Goal: Information Seeking & Learning: Find specific fact

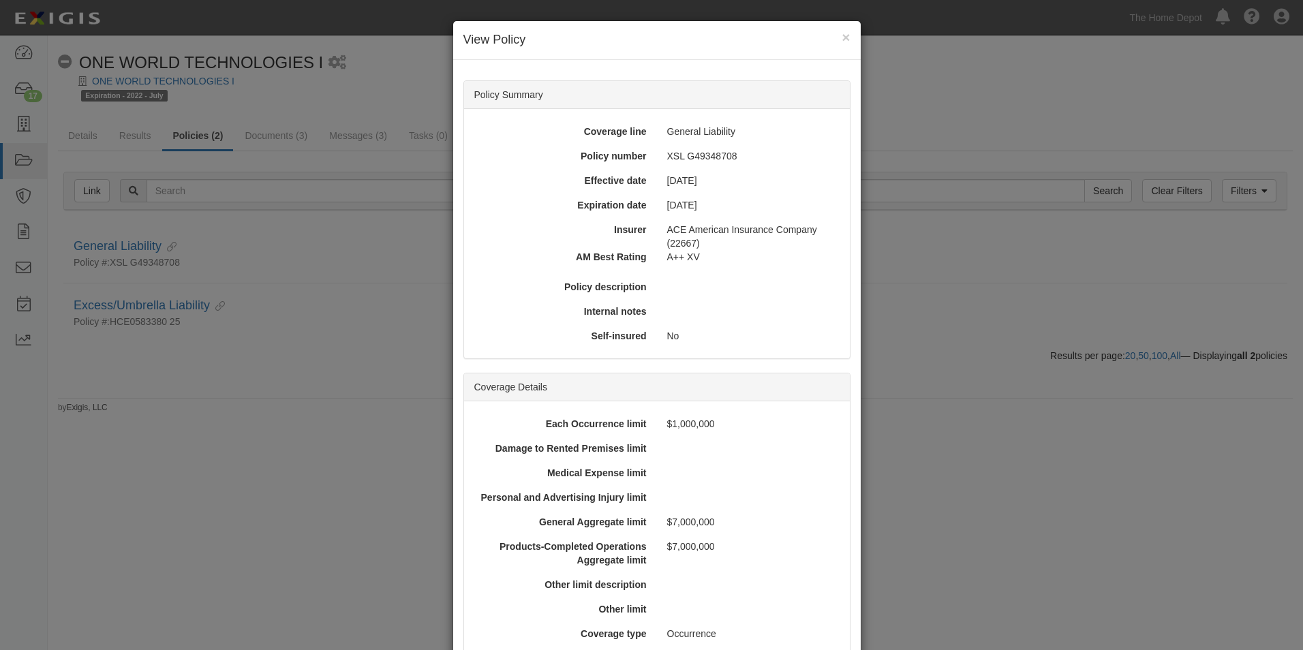
scroll to position [427, 0]
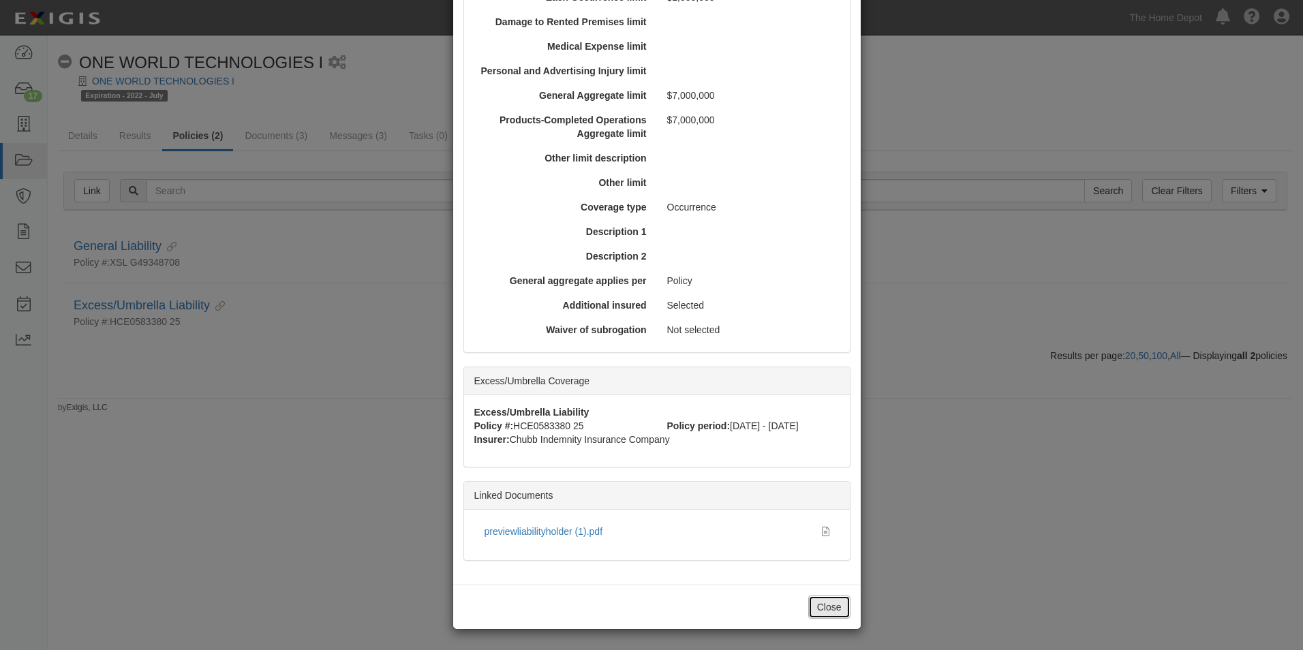
click at [811, 611] on button "Close" at bounding box center [829, 607] width 42 height 23
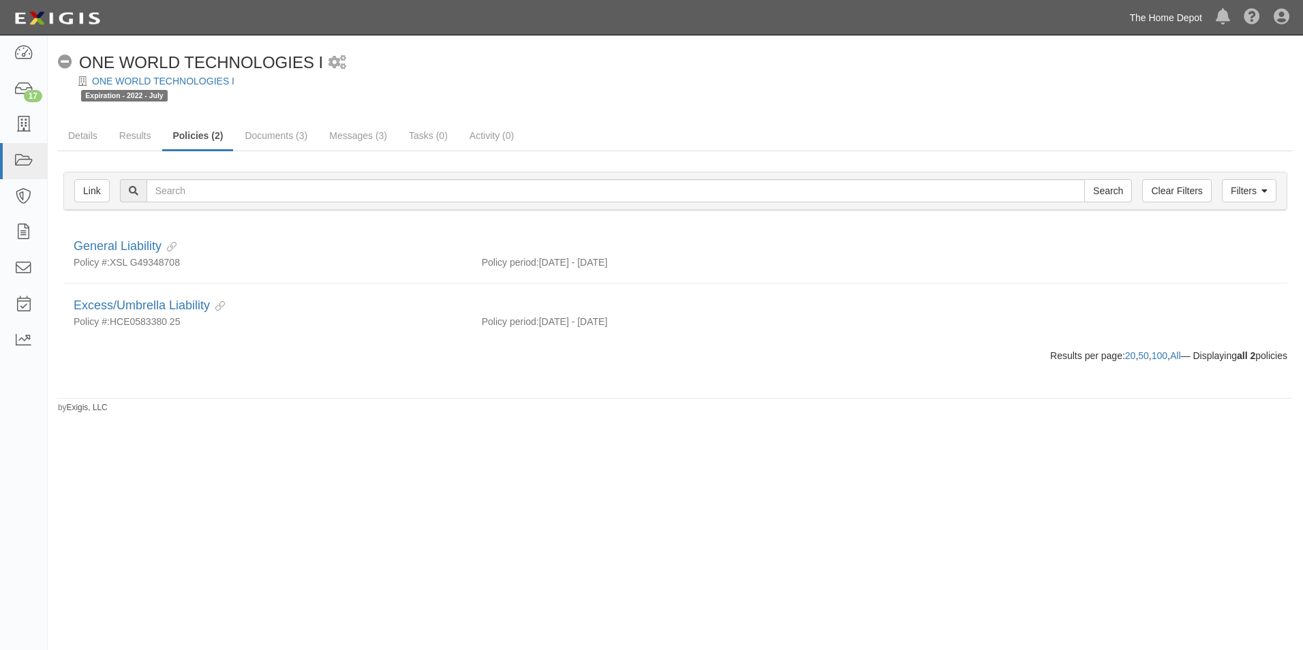
click at [1187, 17] on link "The Home Depot" at bounding box center [1166, 17] width 87 height 27
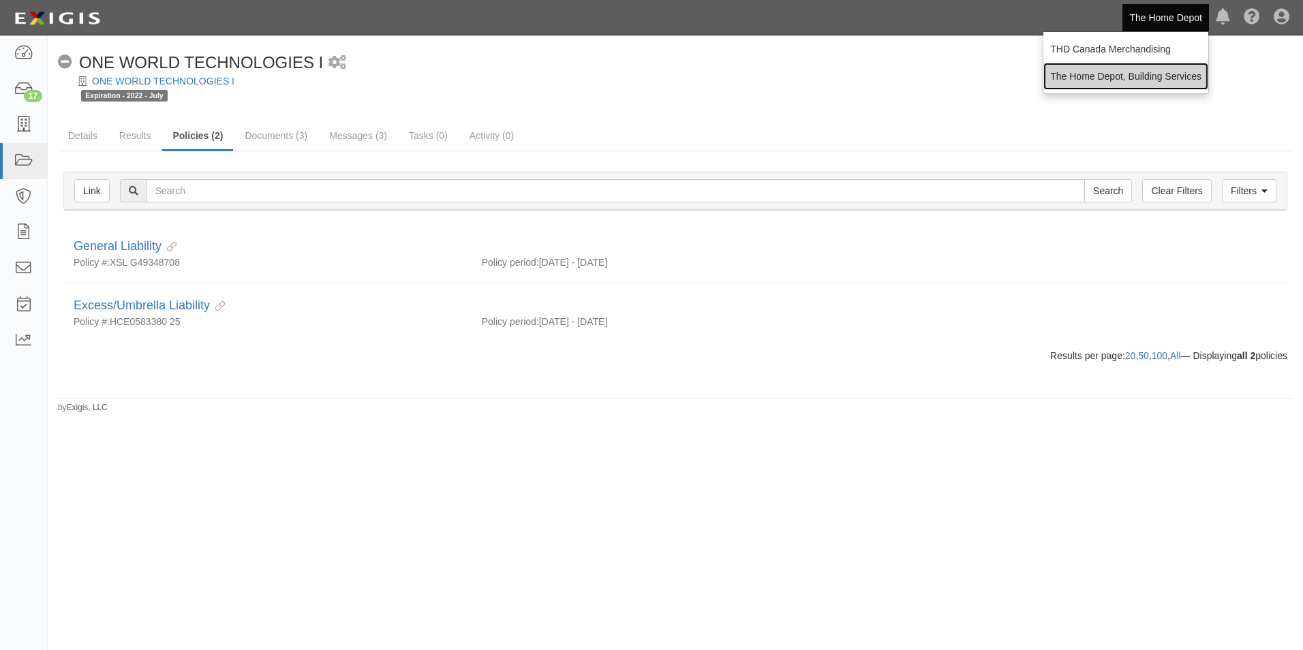
click at [1171, 67] on link "The Home Depot, Building Services" at bounding box center [1125, 76] width 165 height 27
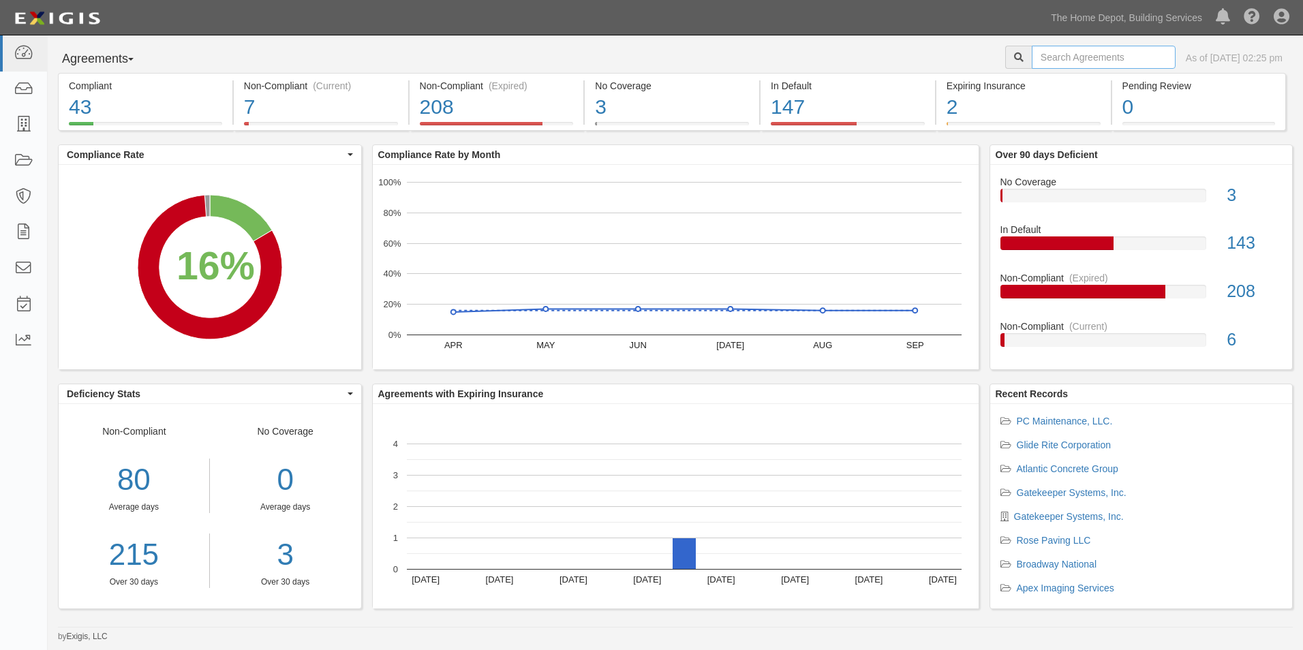
click at [1058, 57] on input "text" at bounding box center [1104, 57] width 144 height 23
type input "Signature Retail Solutions"
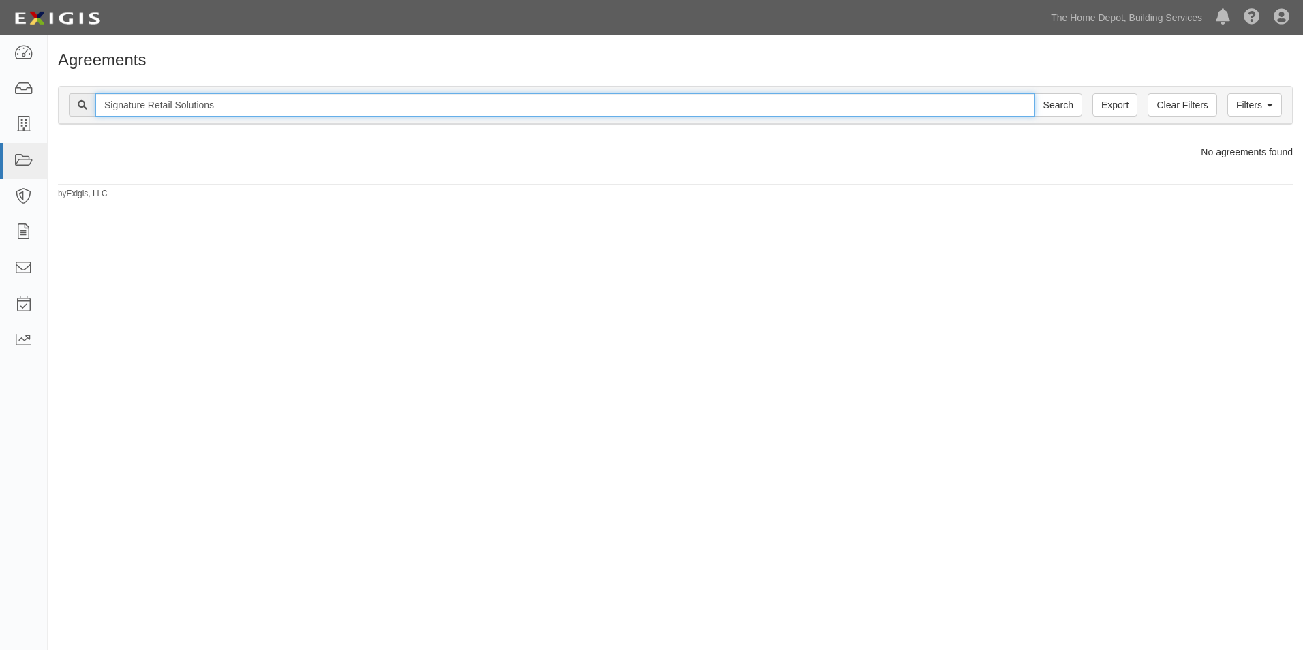
click at [191, 103] on input "Signature Retail Solutions" at bounding box center [565, 104] width 940 height 23
click at [198, 108] on input "Signature Retail Solutions" at bounding box center [565, 104] width 940 height 23
type input "Signature Retail"
click at [1035, 93] on input "Search" at bounding box center [1059, 104] width 48 height 23
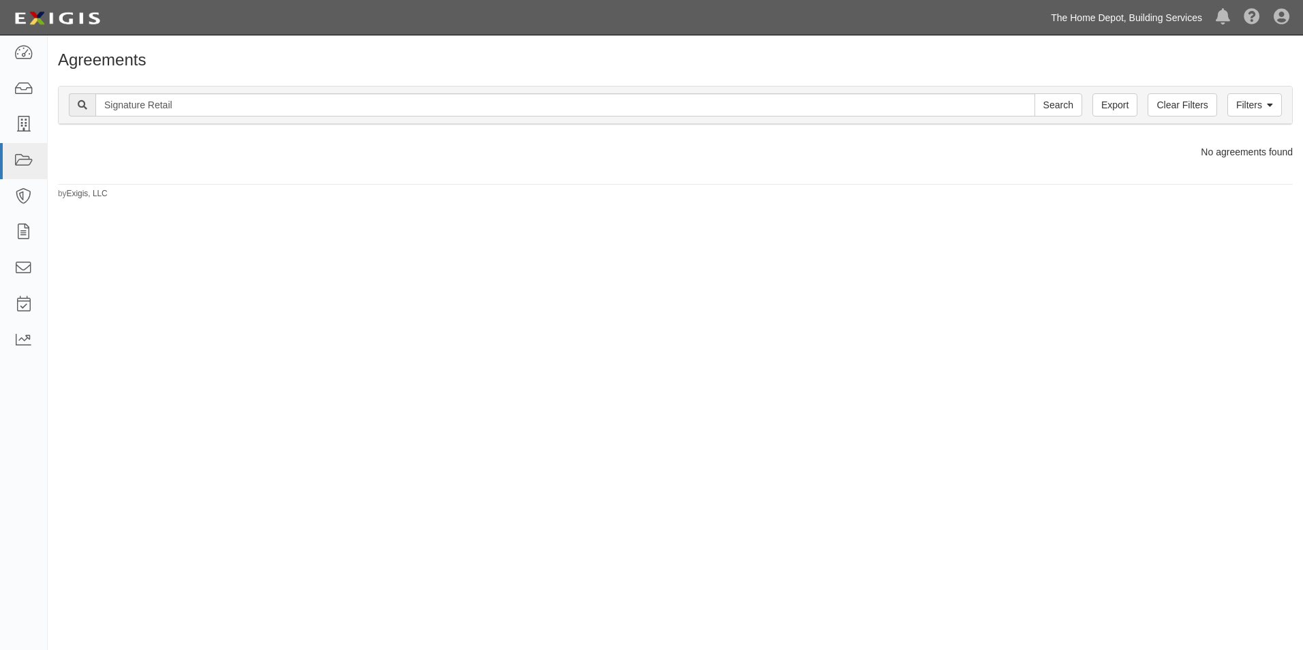
click at [1124, 18] on link "The Home Depot, Building Services" at bounding box center [1126, 17] width 165 height 27
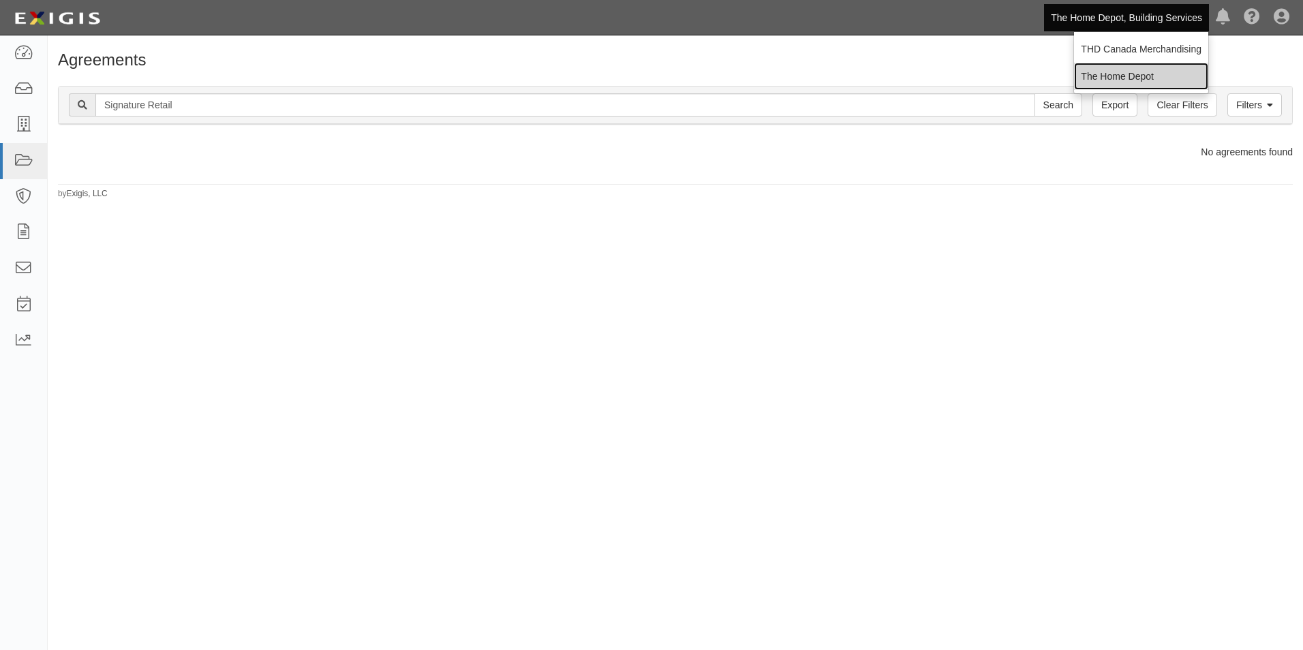
click at [1118, 68] on link "The Home Depot" at bounding box center [1141, 76] width 134 height 27
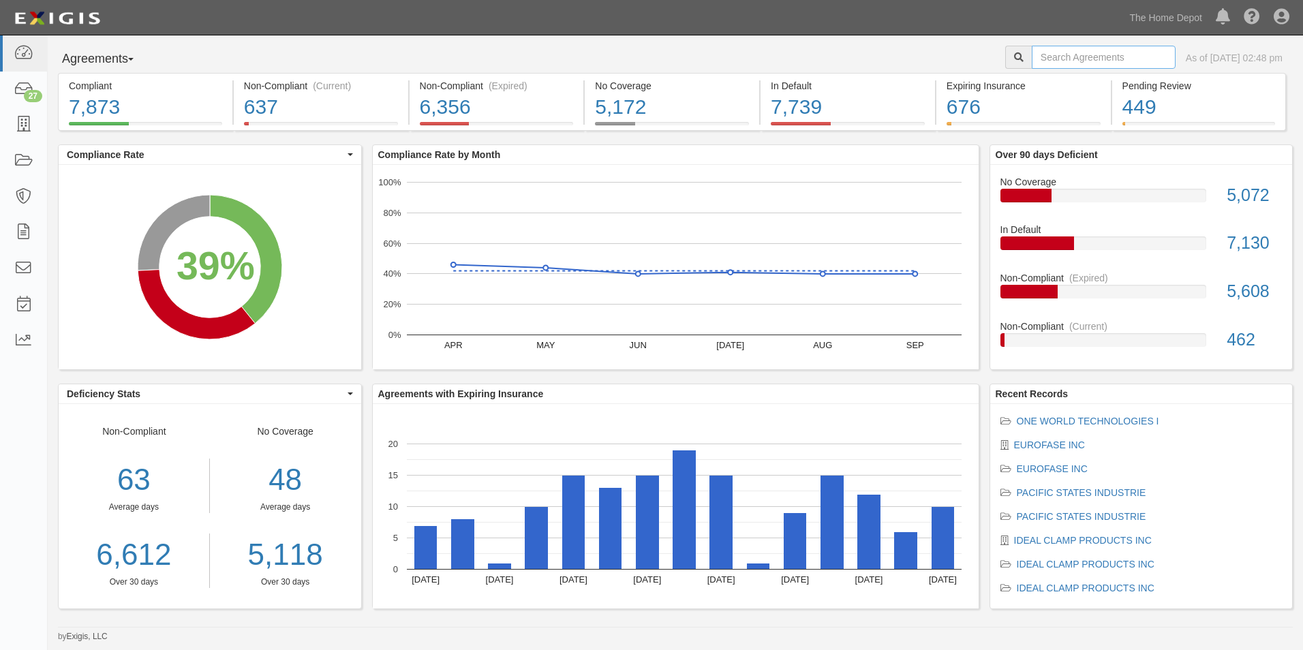
click at [1074, 58] on input "text" at bounding box center [1104, 57] width 144 height 23
paste input "60012958"
type input "60012958"
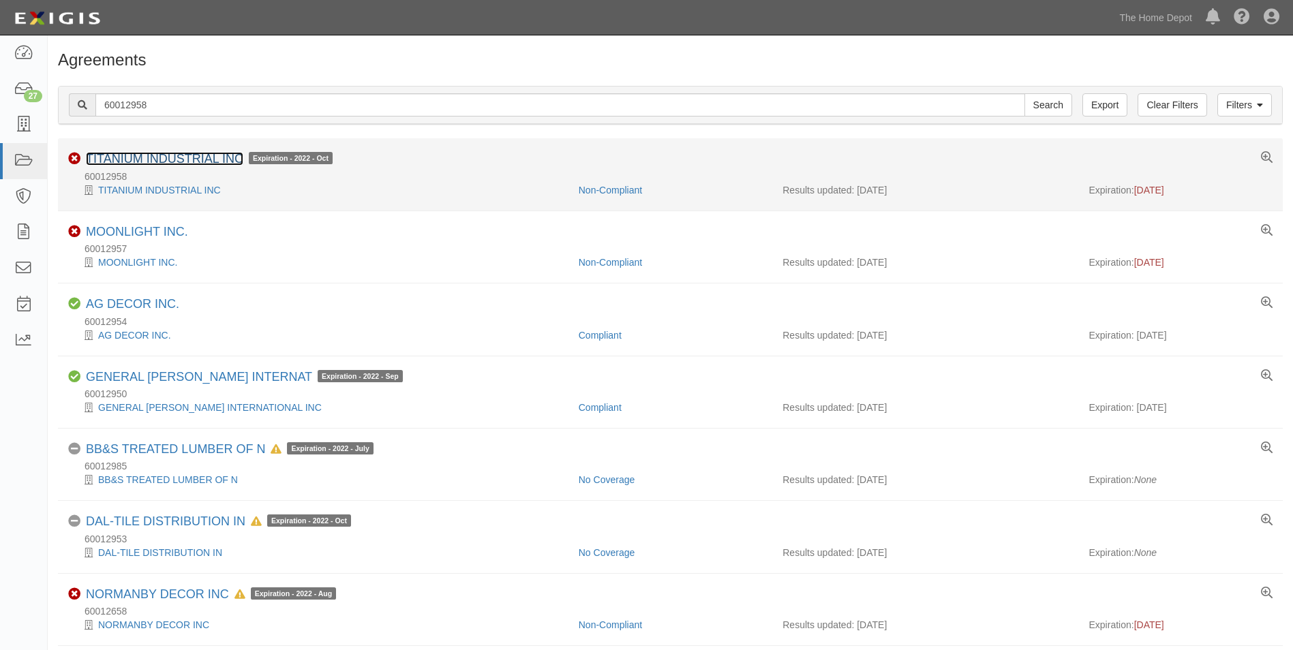
click at [198, 157] on link "TITANIUM INDUSTRIAL INC" at bounding box center [164, 159] width 157 height 14
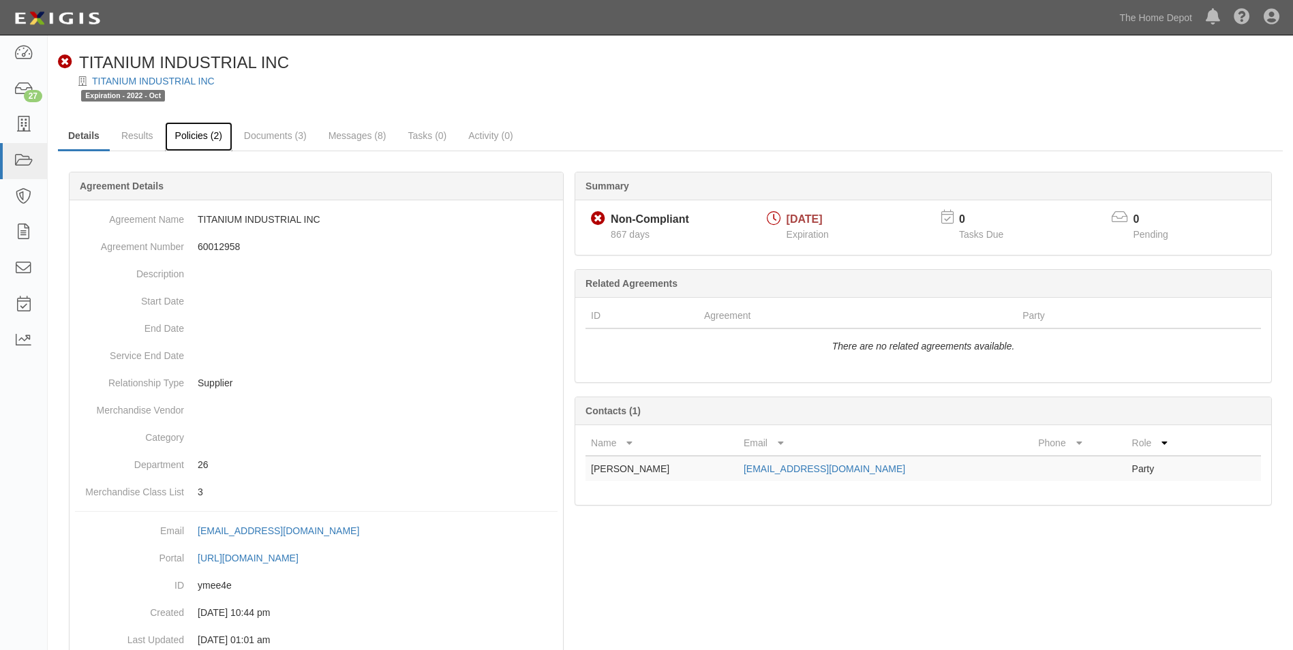
click at [186, 136] on link "Policies (2)" at bounding box center [198, 136] width 67 height 29
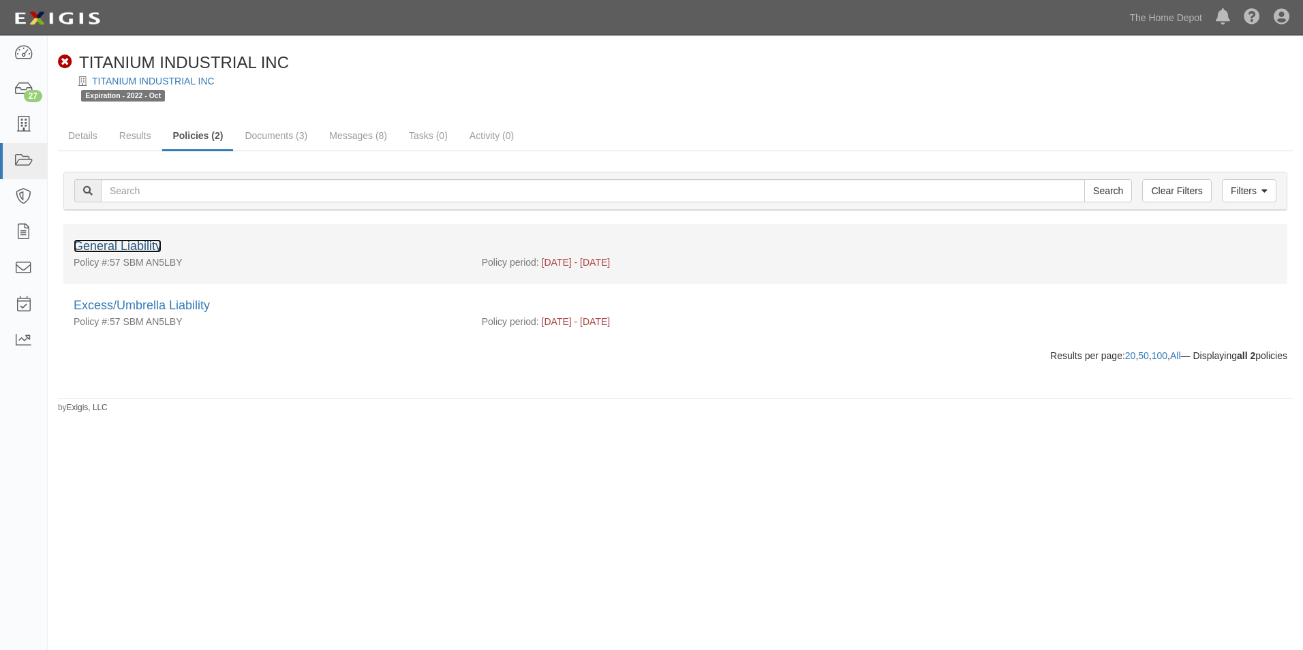
click at [144, 248] on link "General Liability" at bounding box center [118, 246] width 88 height 14
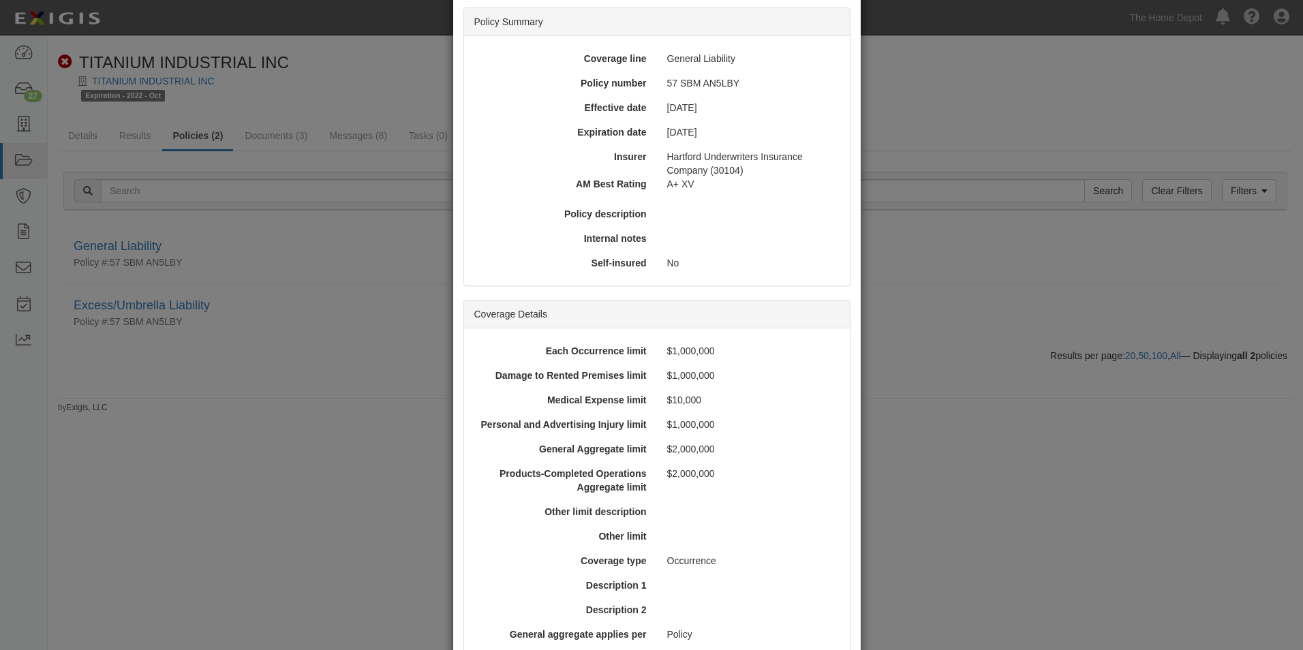
scroll to position [409, 0]
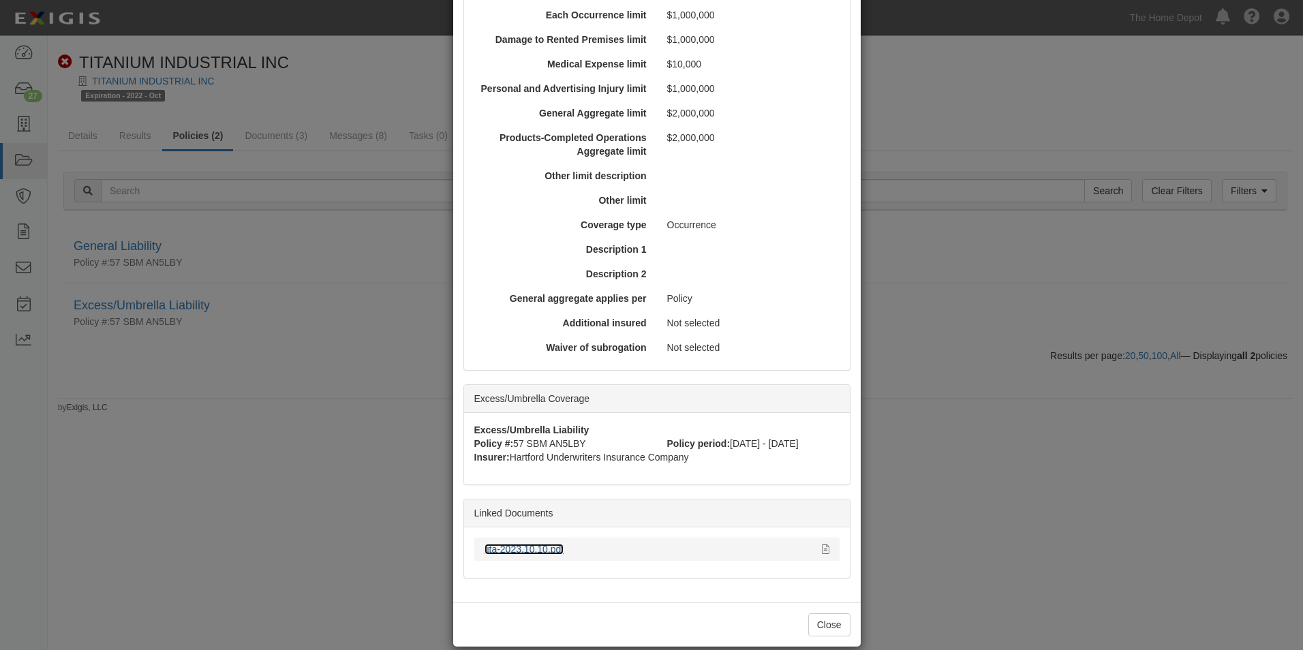
click at [520, 545] on link "tita-2023.10.10.pdf" at bounding box center [525, 549] width 80 height 11
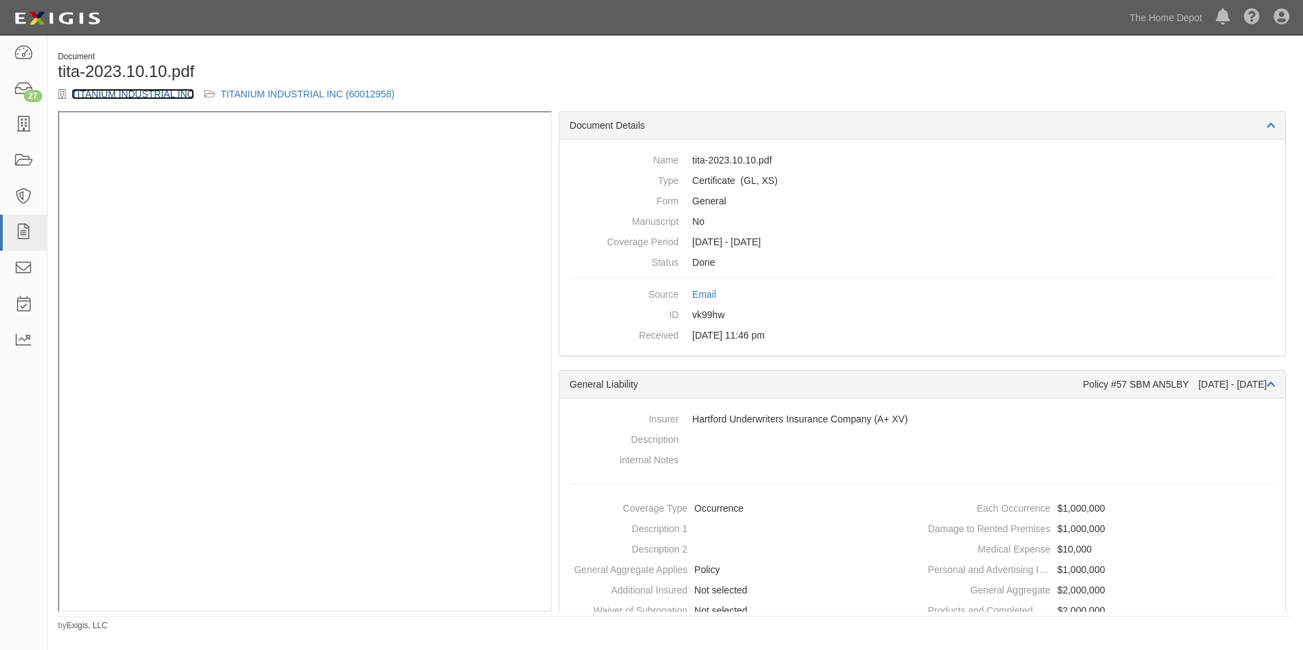
click at [157, 97] on link "TITANIUM INDUSTRIAL INC" at bounding box center [133, 94] width 123 height 11
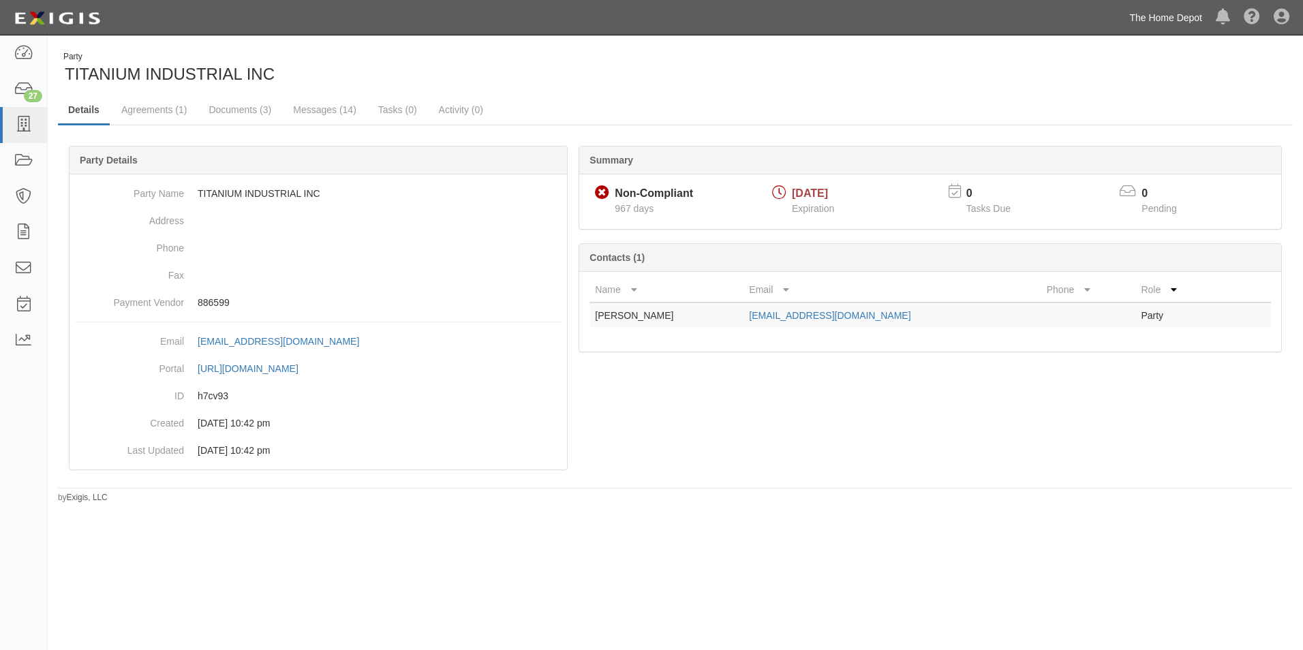
click at [1153, 18] on link "The Home Depot" at bounding box center [1166, 17] width 87 height 27
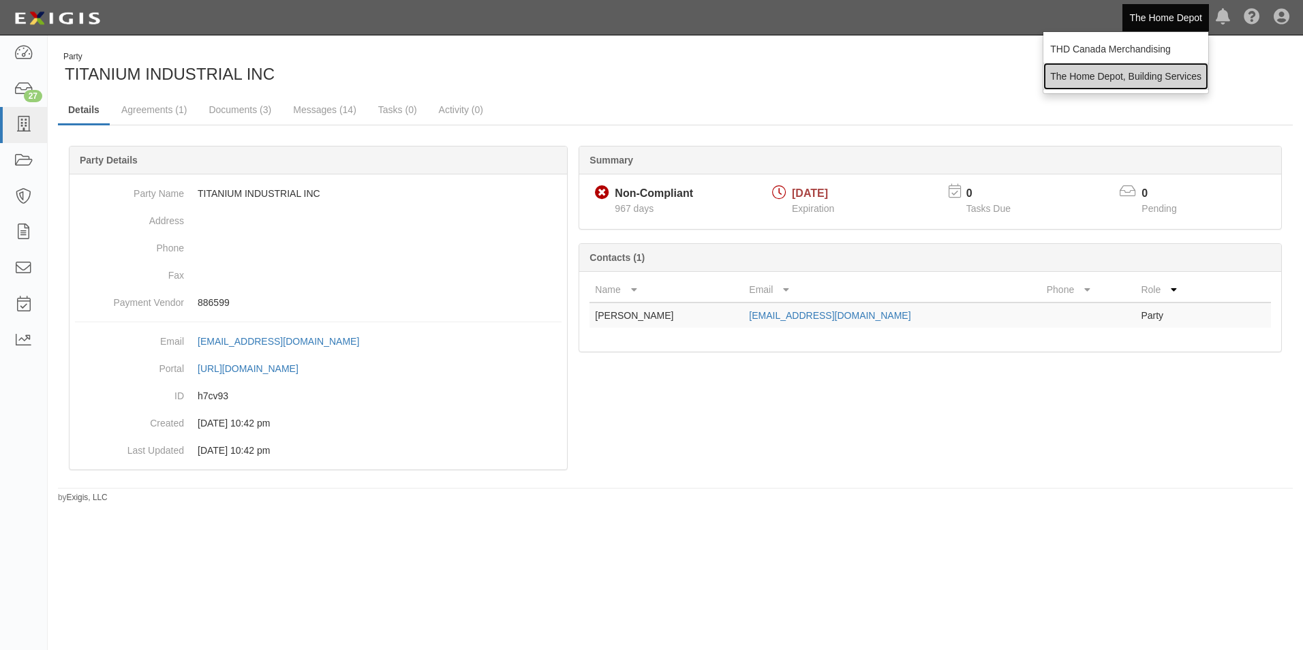
click at [1166, 74] on link "The Home Depot, Building Services" at bounding box center [1125, 76] width 165 height 27
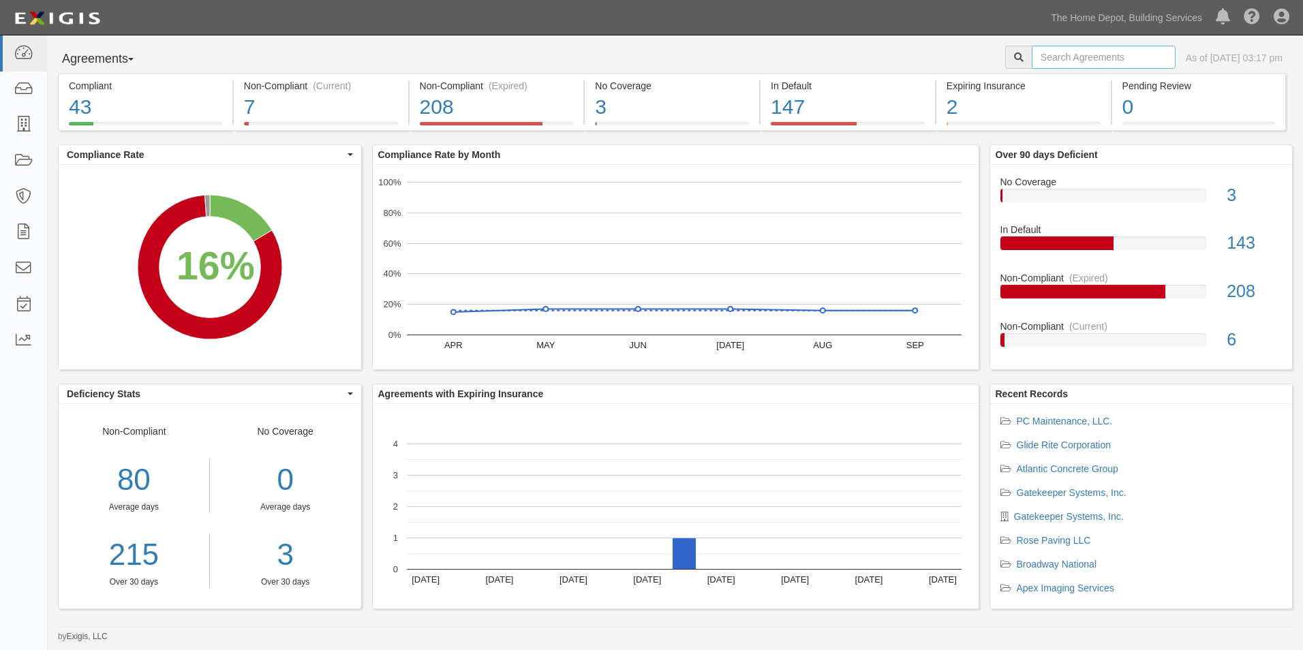
click at [1102, 57] on input "text" at bounding box center [1104, 57] width 144 height 23
type input "Beam Team"
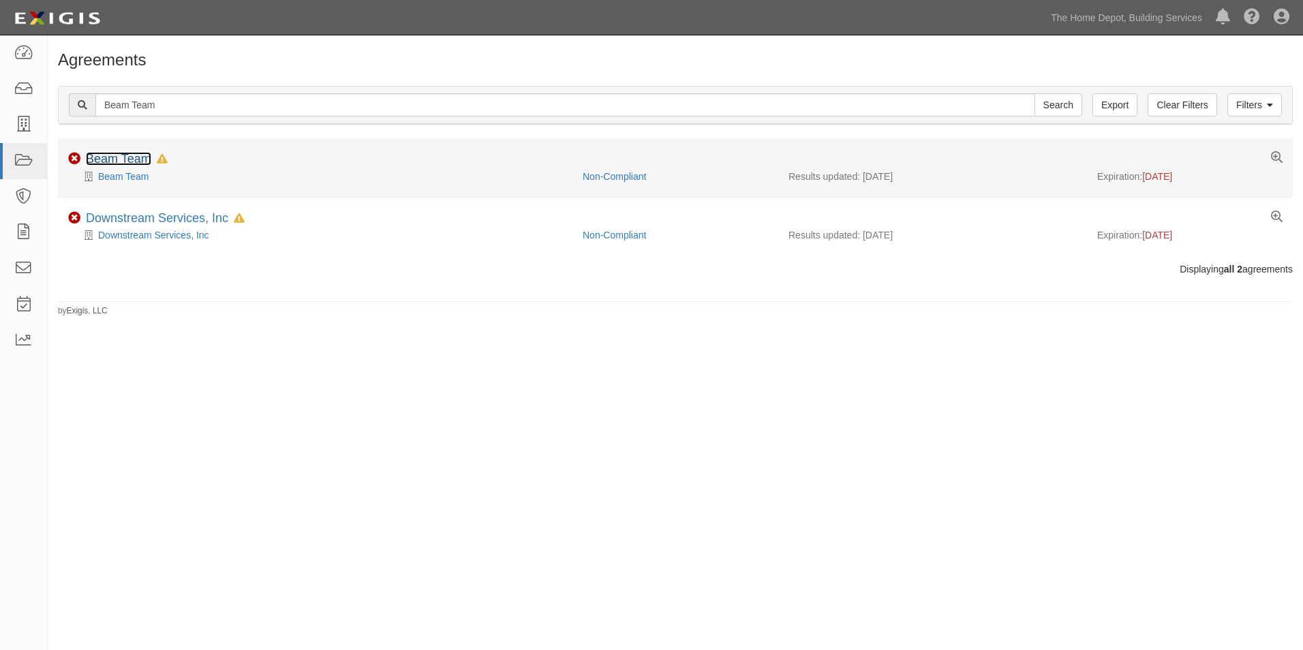
click at [129, 155] on link "Beam Team" at bounding box center [118, 159] width 65 height 14
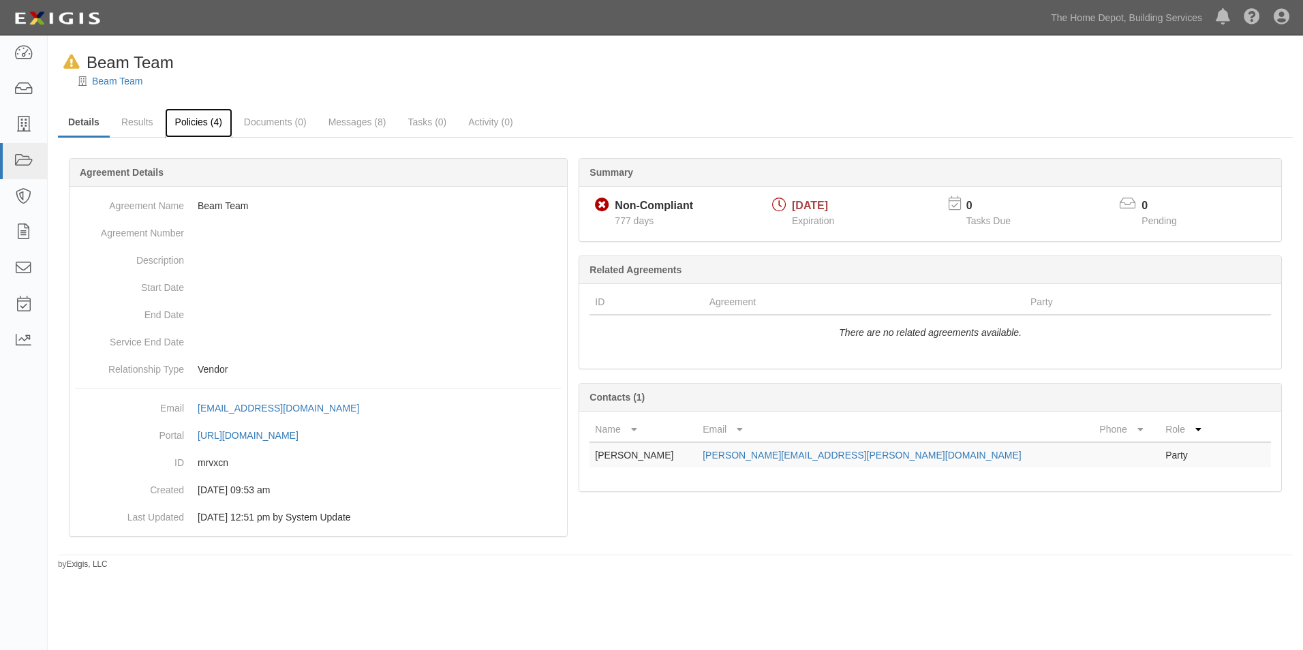
click at [198, 124] on link "Policies (4)" at bounding box center [198, 122] width 67 height 29
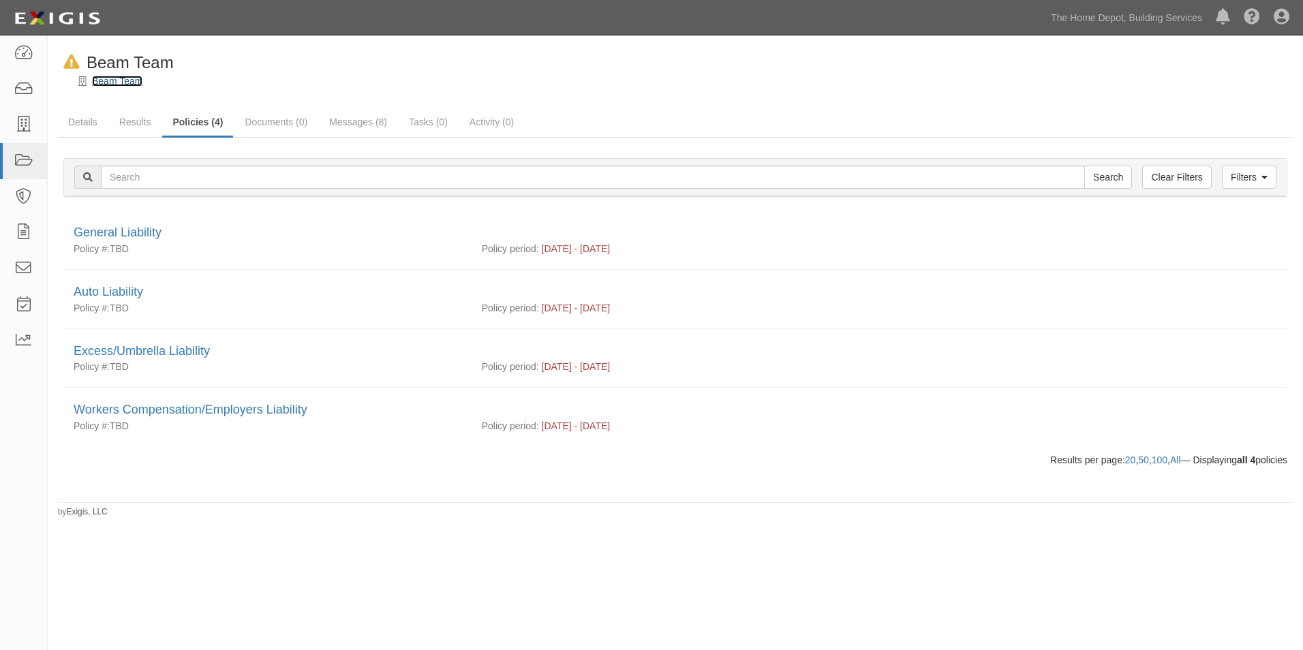
click at [133, 82] on link "Beam Team" at bounding box center [117, 81] width 50 height 11
